Goal: Transaction & Acquisition: Register for event/course

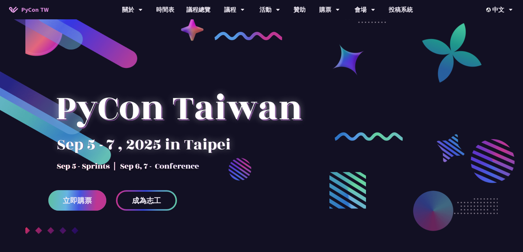
click at [67, 197] on span "立即購票" at bounding box center [77, 201] width 29 height 8
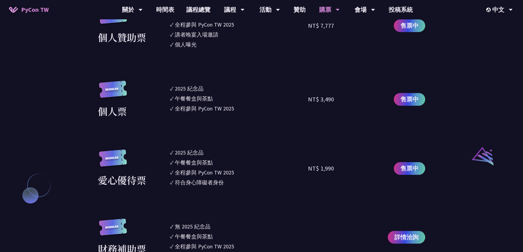
scroll to position [576, 0]
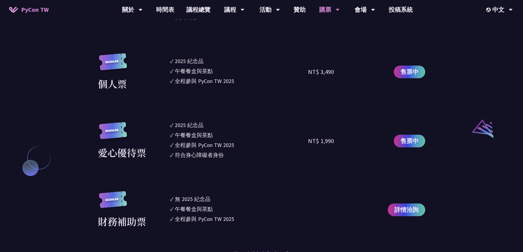
drag, startPoint x: 96, startPoint y: 182, endPoint x: 62, endPoint y: 200, distance: 38.9
click at [62, 200] on div "大會資訊 衝刺開發 日期：[DATE] 地點：TBD 主議程 日期：[DATE] 到 [DATE] 地點：[GEOGRAPHIC_DATA] - ​[STRE…" at bounding box center [261, 230] width 523 height 1275
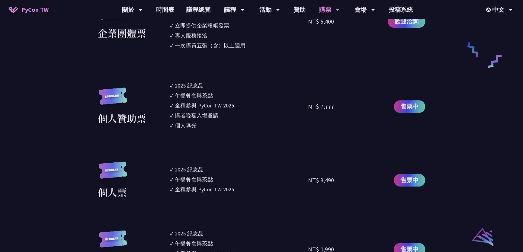
scroll to position [549, 0]
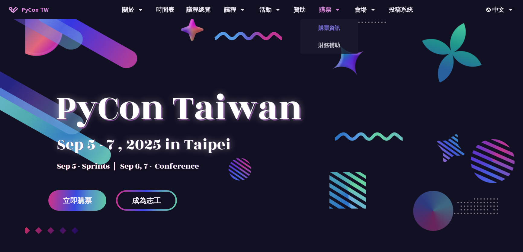
click at [317, 33] on link "購票資訊" at bounding box center [329, 28] width 58 height 14
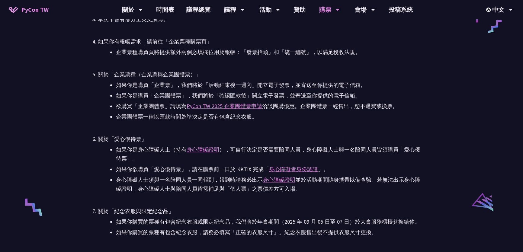
scroll to position [1208, 0]
